Goal: Transaction & Acquisition: Purchase product/service

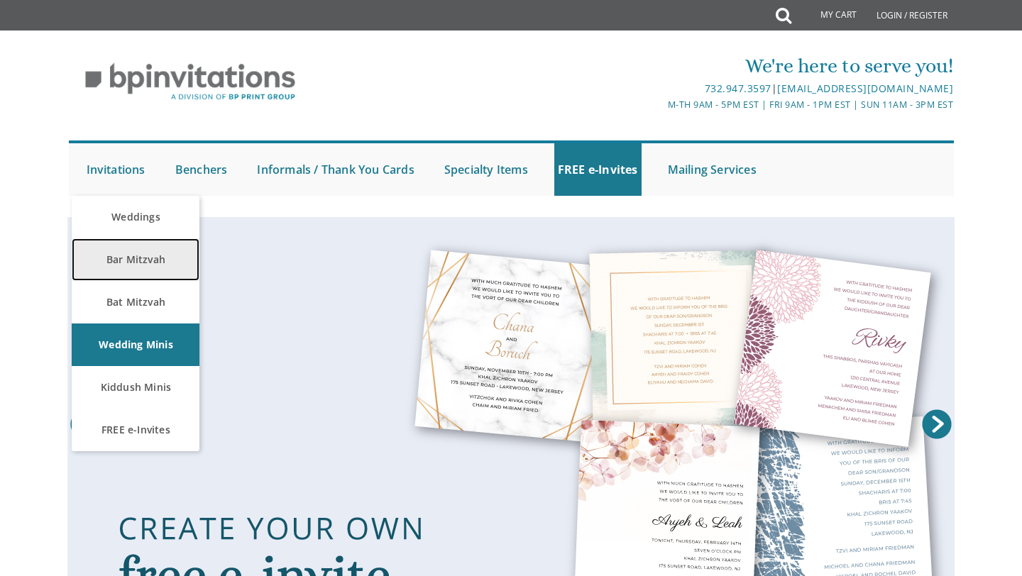
click at [141, 258] on link "Bar Mitzvah" at bounding box center [136, 260] width 128 height 43
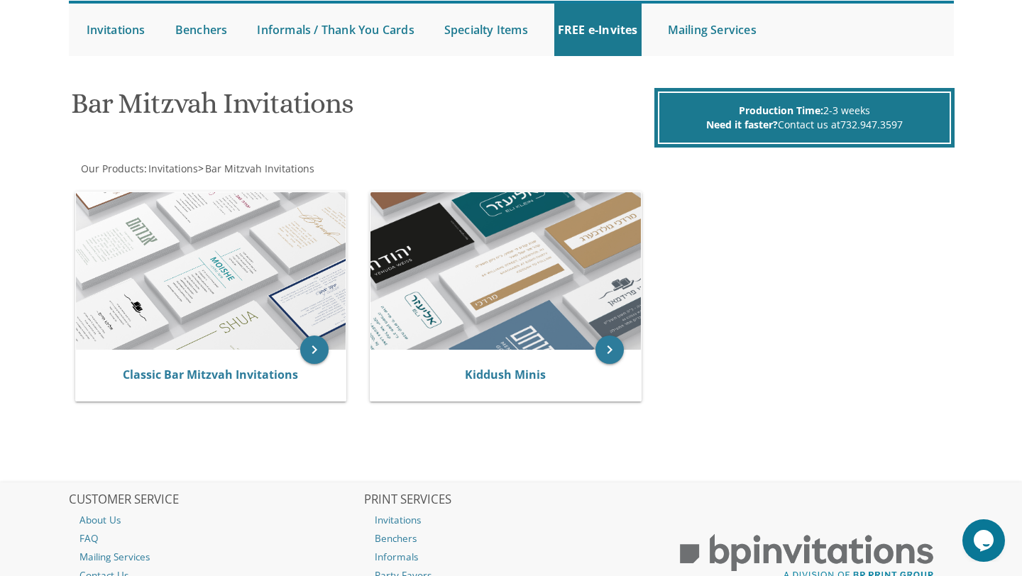
scroll to position [141, 0]
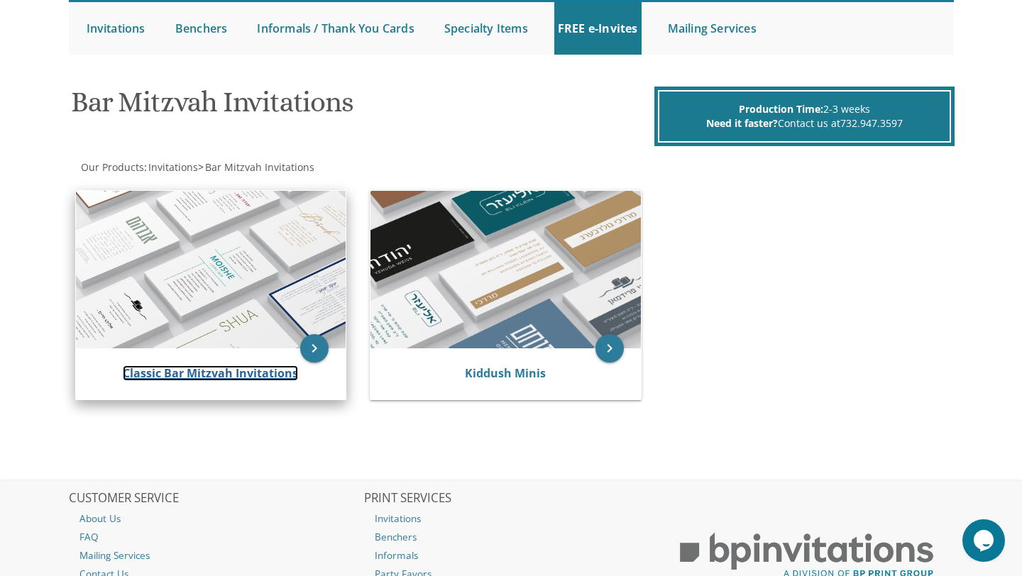
click at [204, 371] on link "Classic Bar Mitzvah Invitations" at bounding box center [210, 374] width 175 height 16
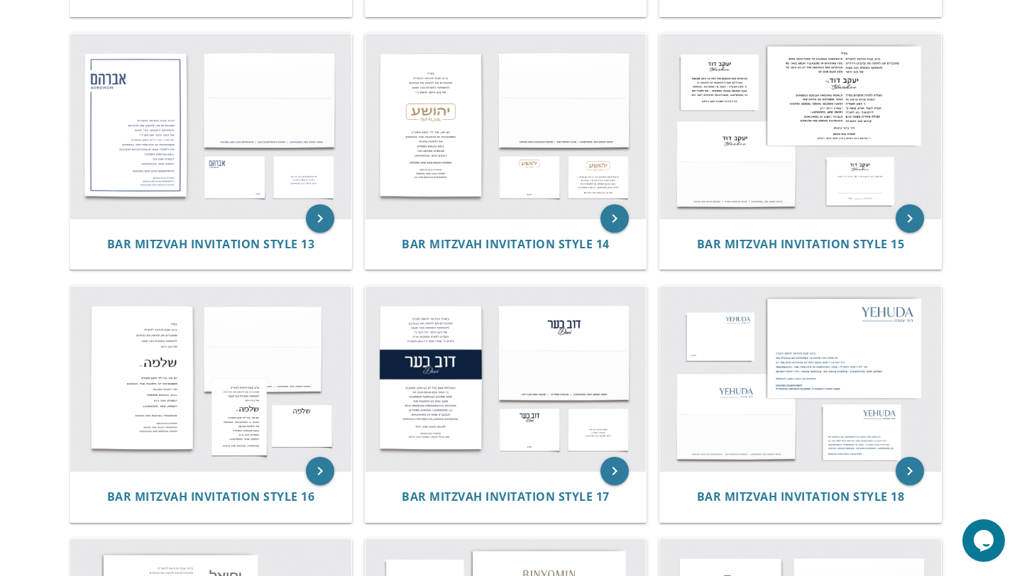
scroll to position [1299, 0]
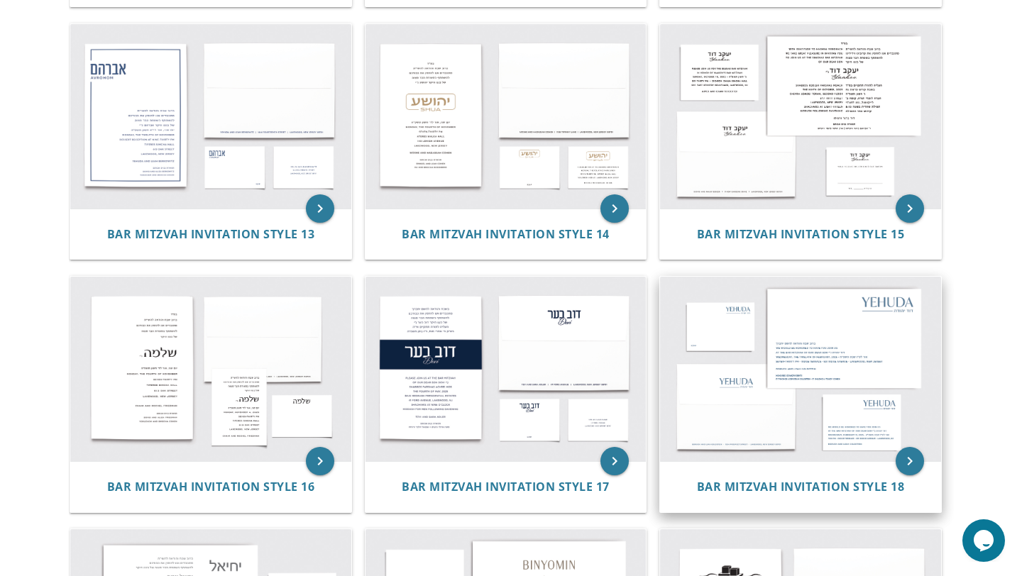
click at [816, 354] on img at bounding box center [800, 369] width 281 height 185
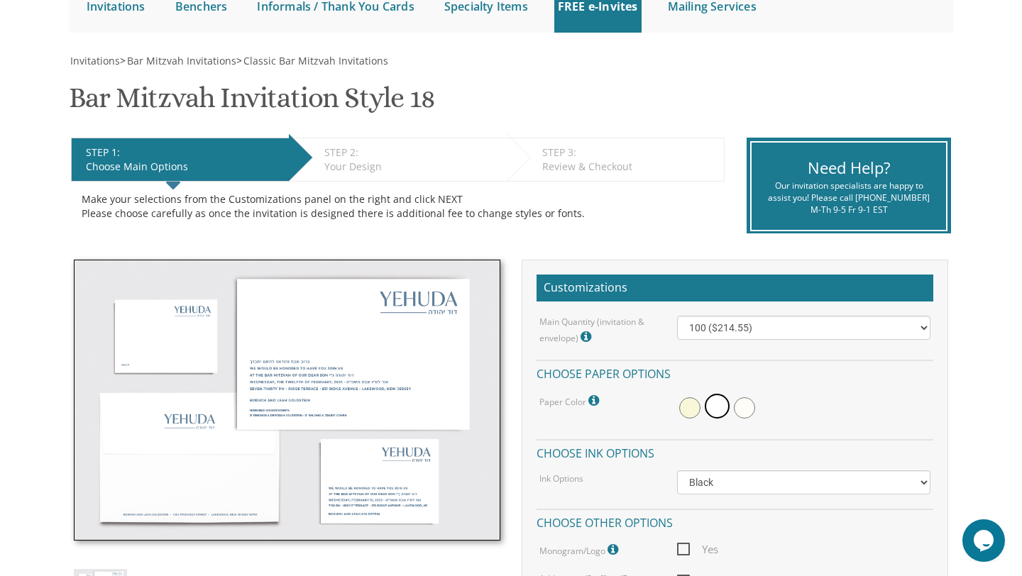
scroll to position [180, 0]
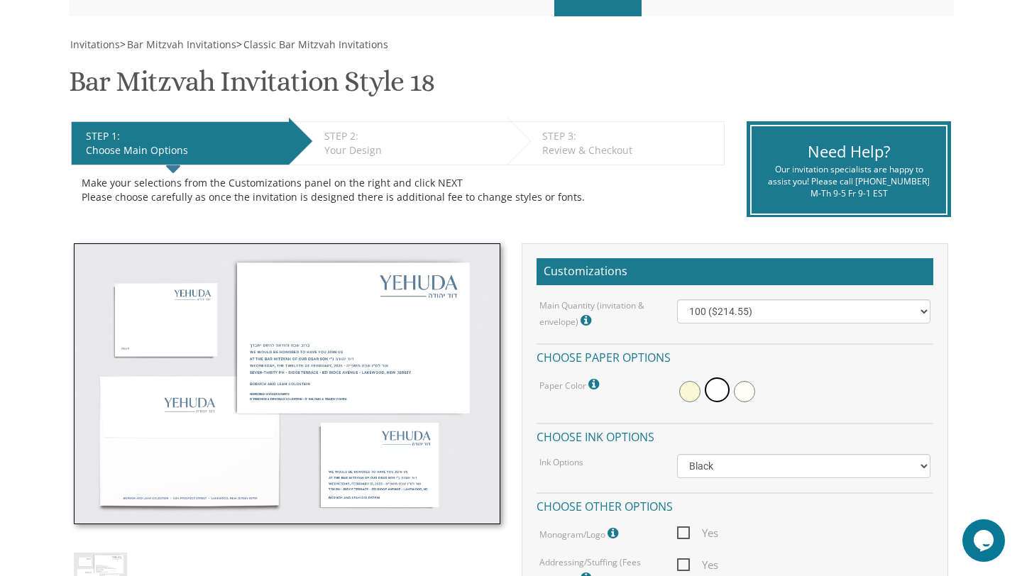
click at [327, 375] on img at bounding box center [287, 383] width 427 height 281
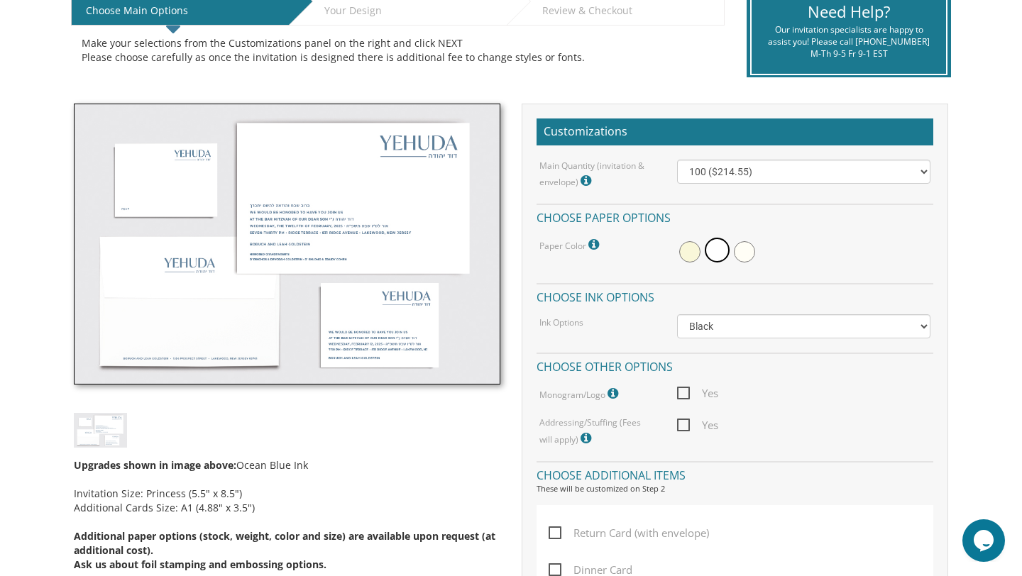
scroll to position [385, 0]
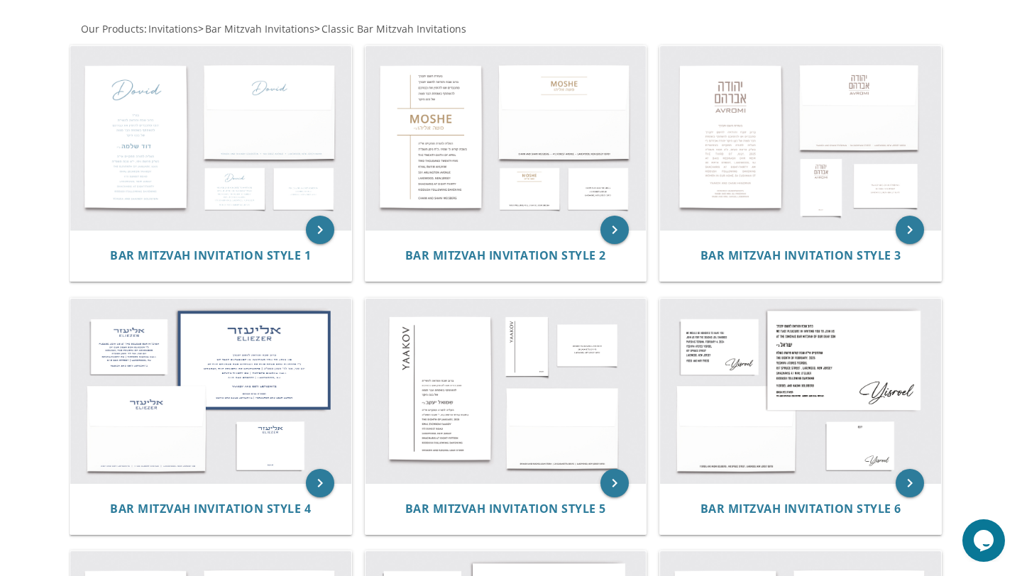
scroll to position [264, 0]
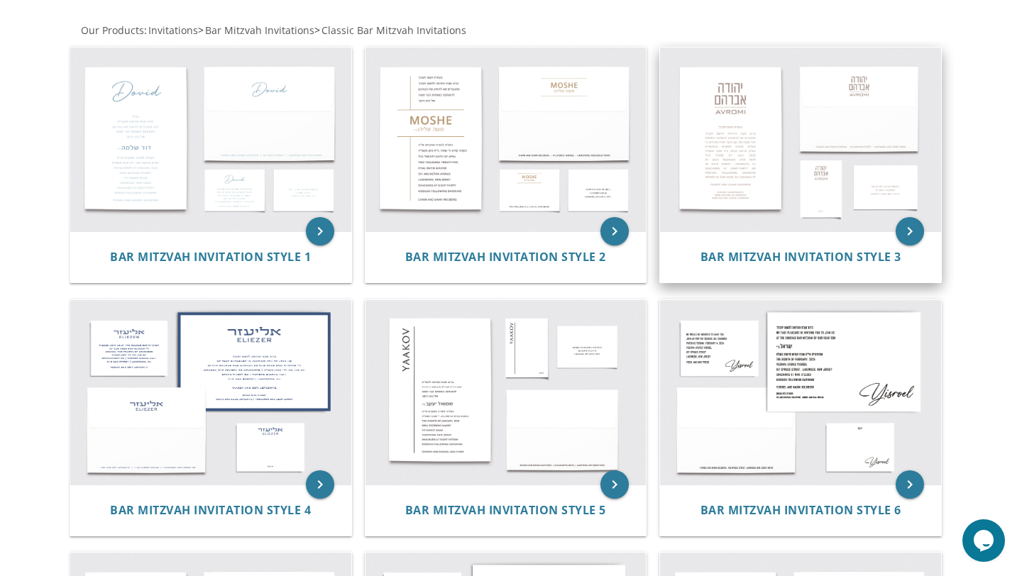
click at [734, 162] on img at bounding box center [800, 140] width 281 height 185
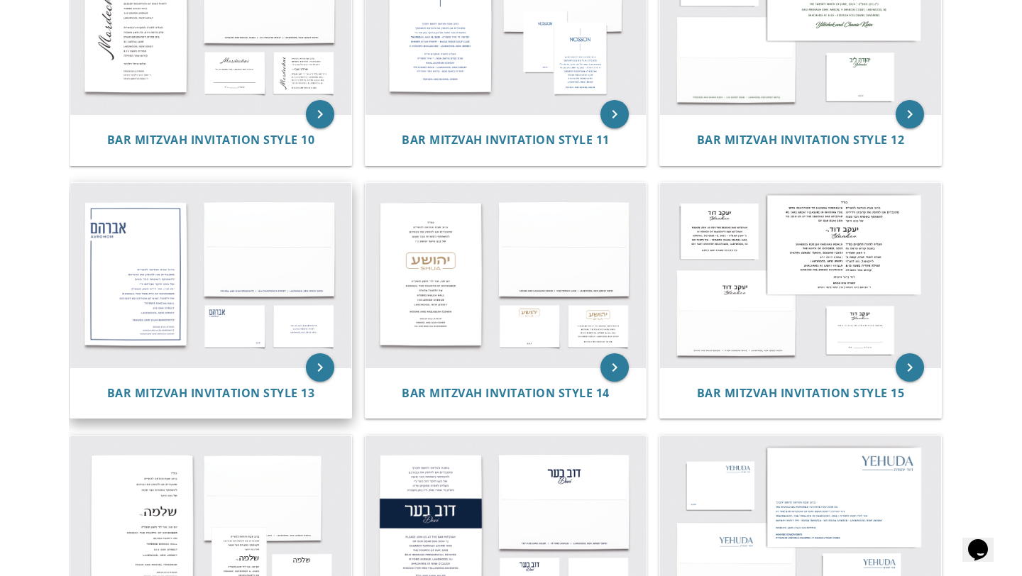
scroll to position [1139, 0]
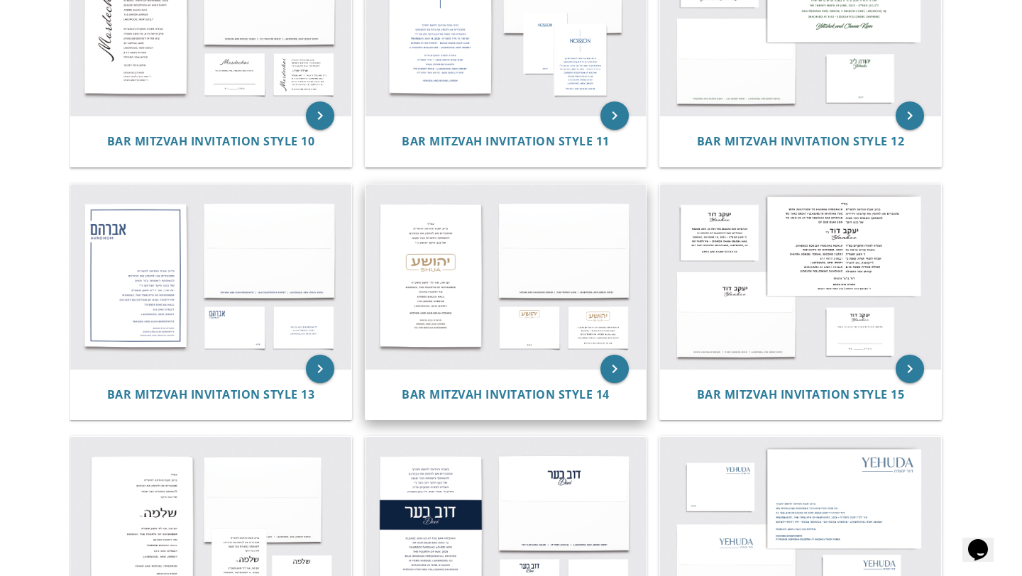
click at [449, 279] on img at bounding box center [506, 277] width 281 height 185
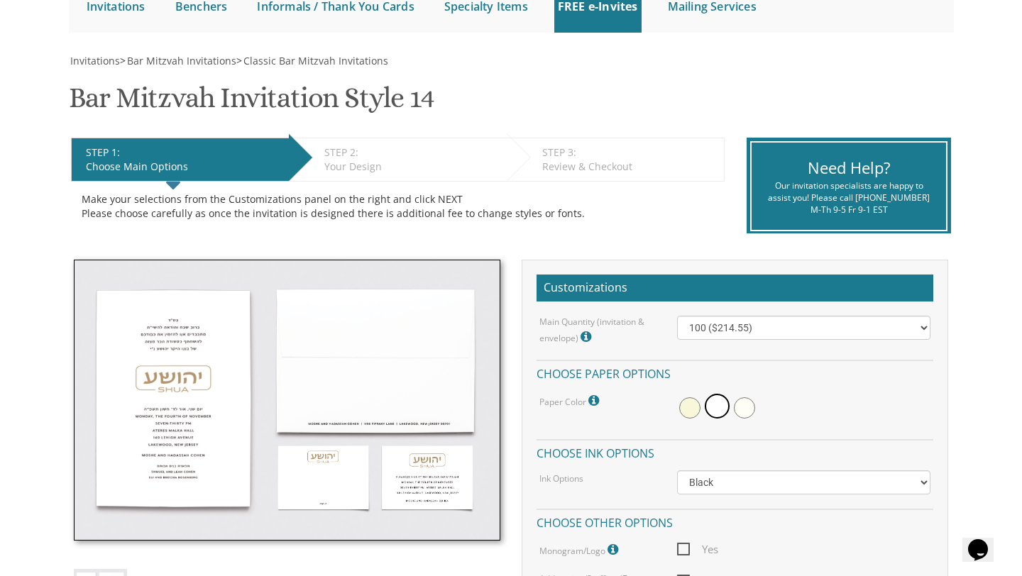
scroll to position [167, 0]
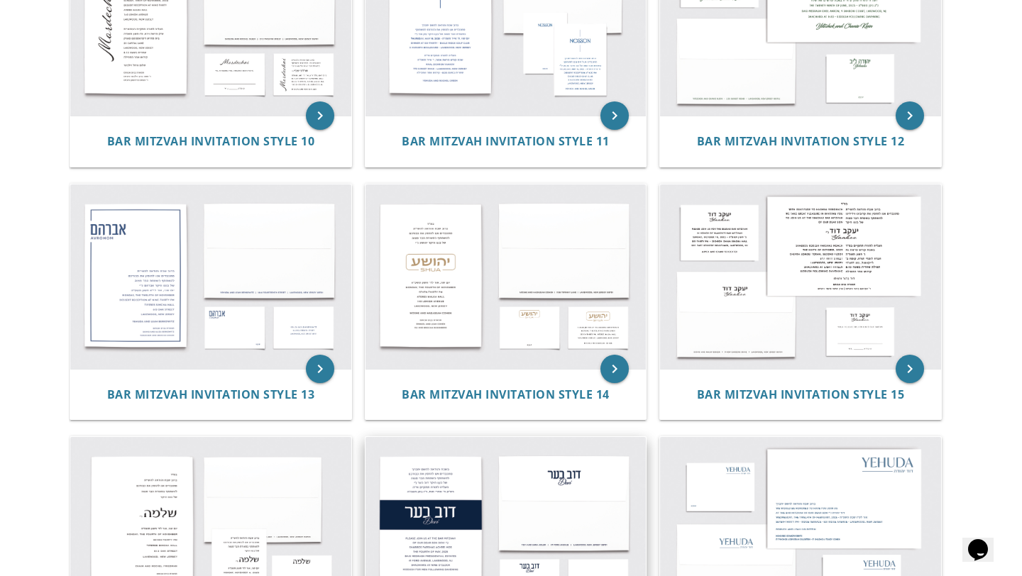
click at [430, 518] on img at bounding box center [506, 529] width 281 height 185
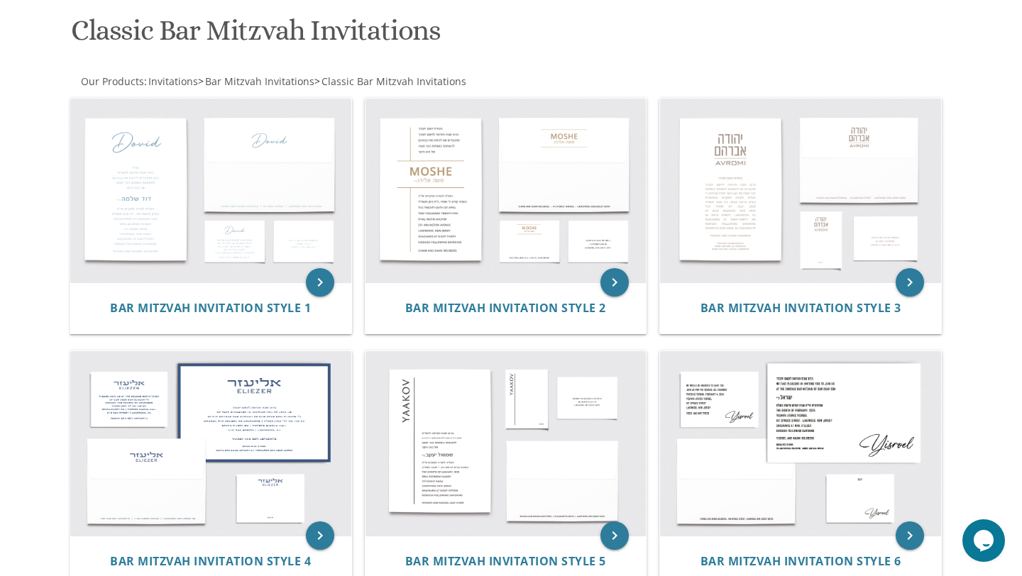
scroll to position [217, 0]
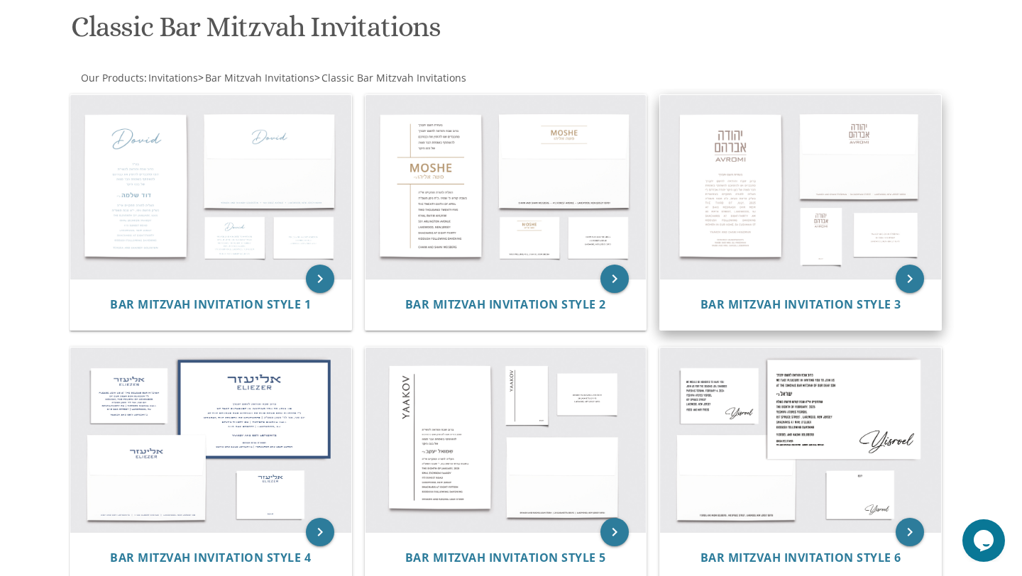
click at [729, 153] on img at bounding box center [800, 187] width 281 height 185
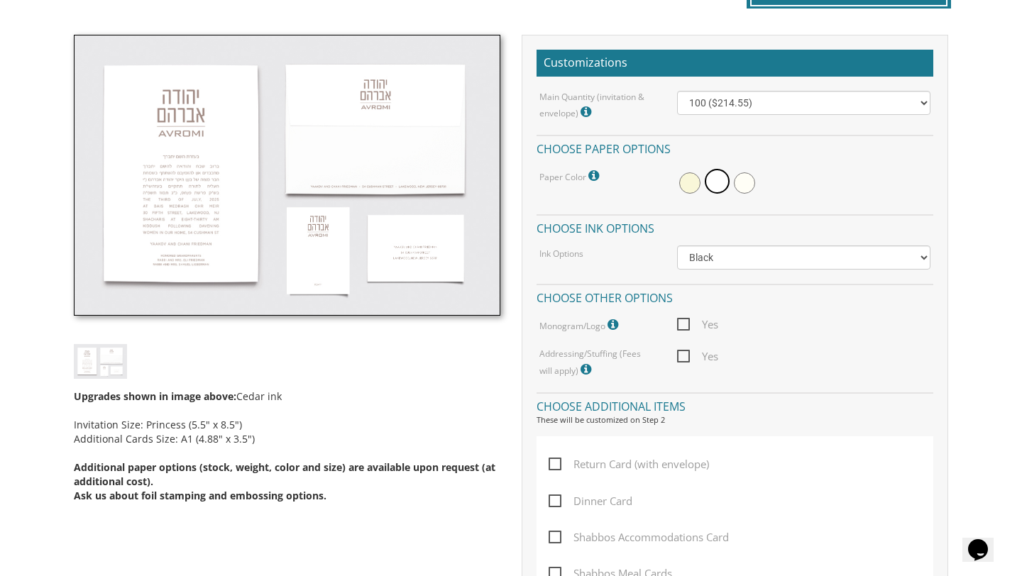
scroll to position [393, 0]
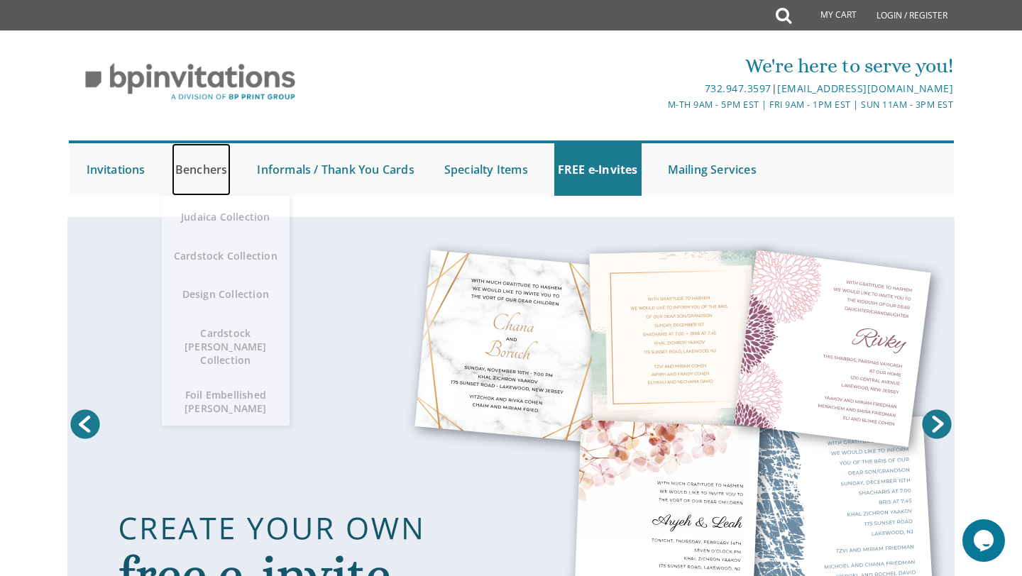
click at [199, 168] on link "Benchers" at bounding box center [202, 169] width 60 height 53
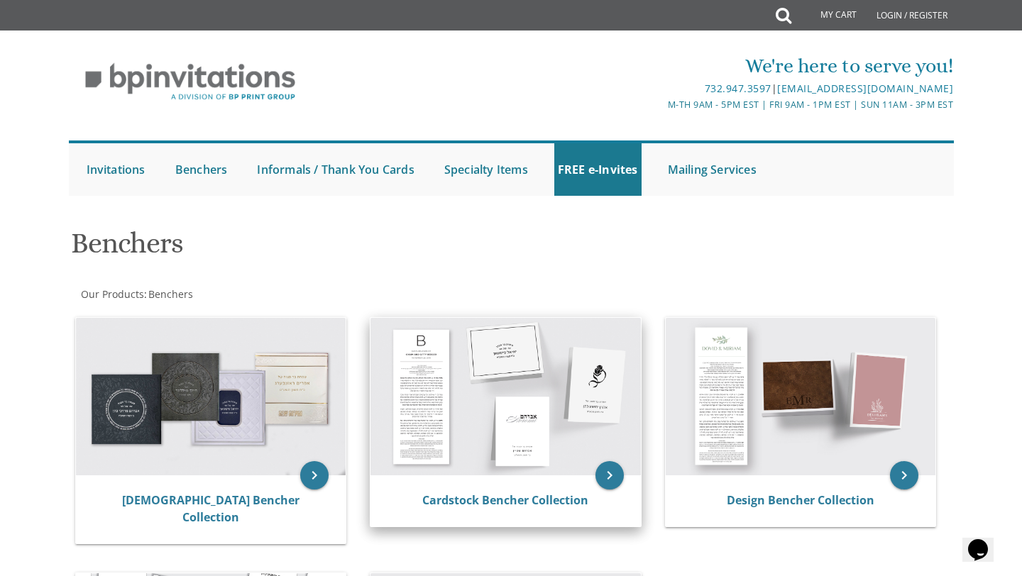
click at [471, 448] on img at bounding box center [506, 397] width 270 height 158
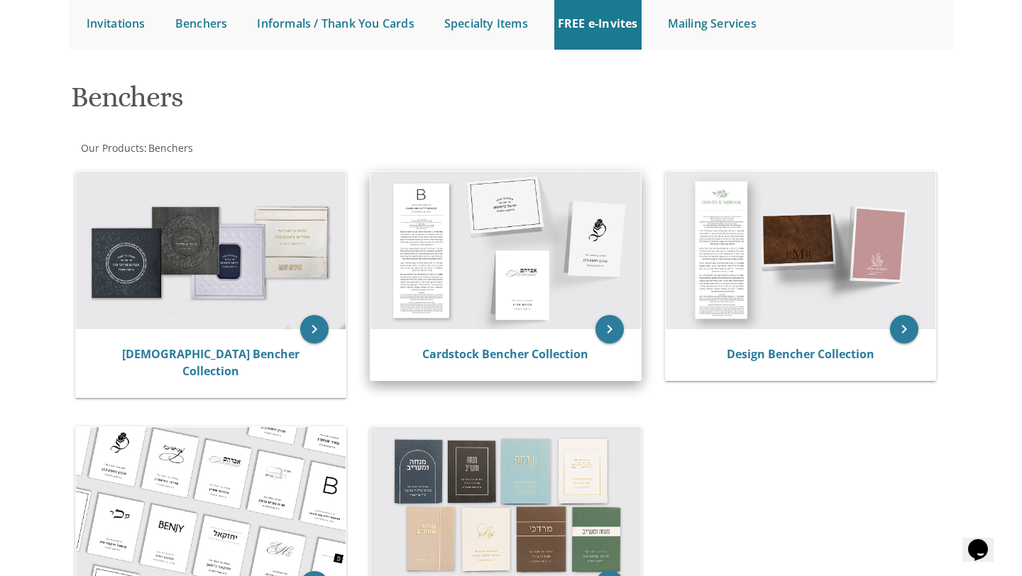
scroll to position [215, 0]
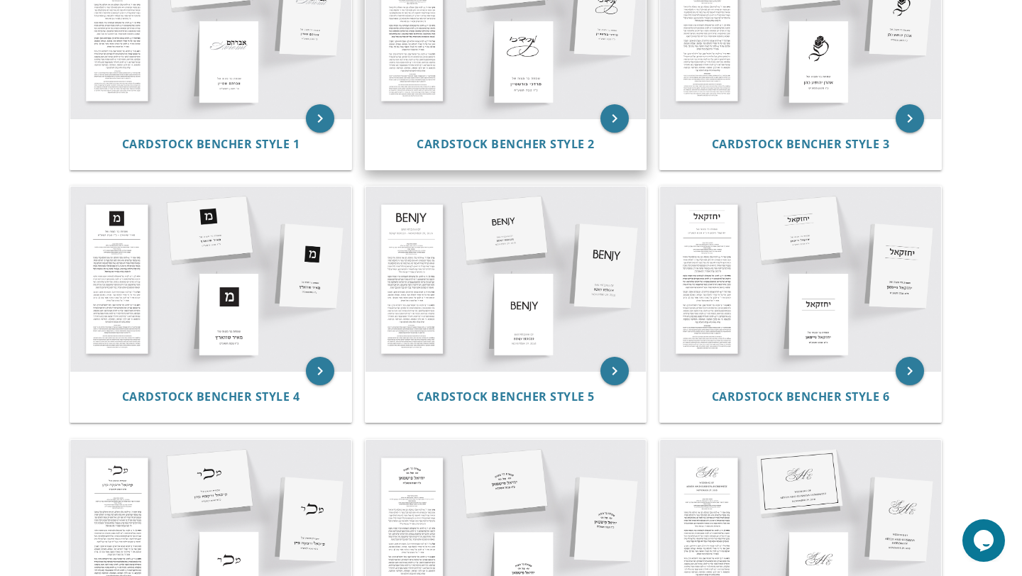
scroll to position [393, 0]
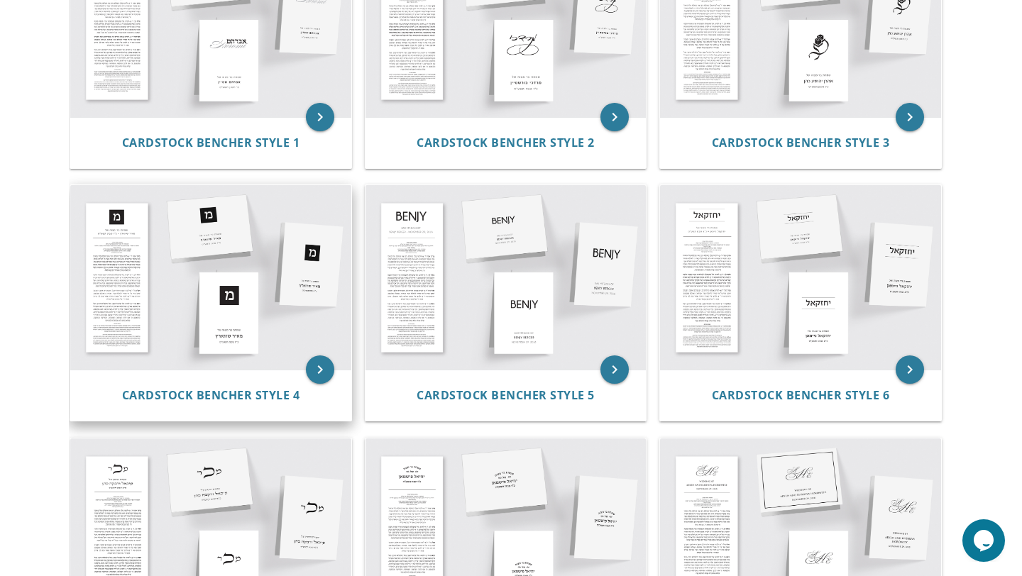
click at [190, 274] on img at bounding box center [210, 277] width 281 height 185
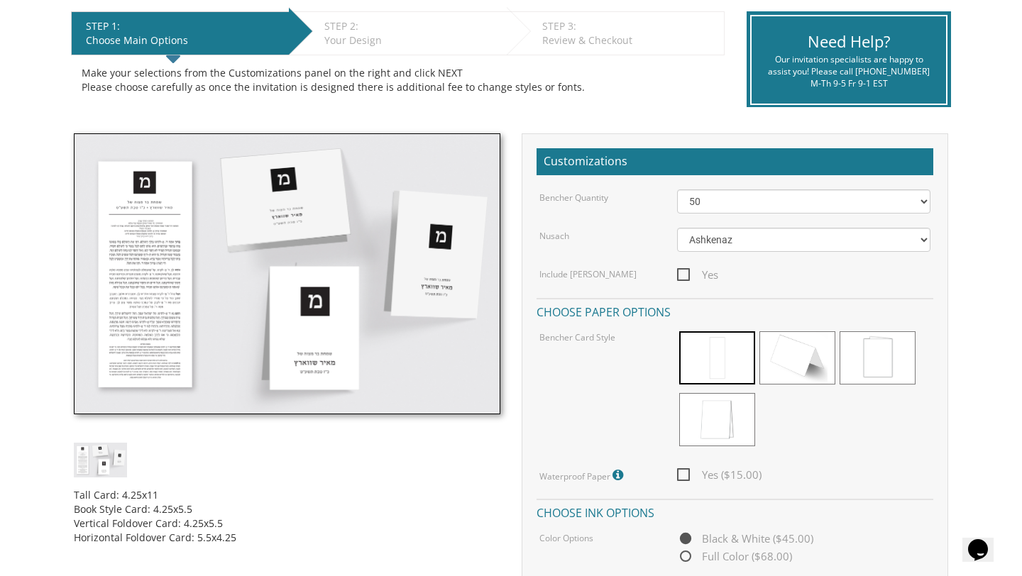
scroll to position [269, 0]
